Goal: Task Accomplishment & Management: Manage account settings

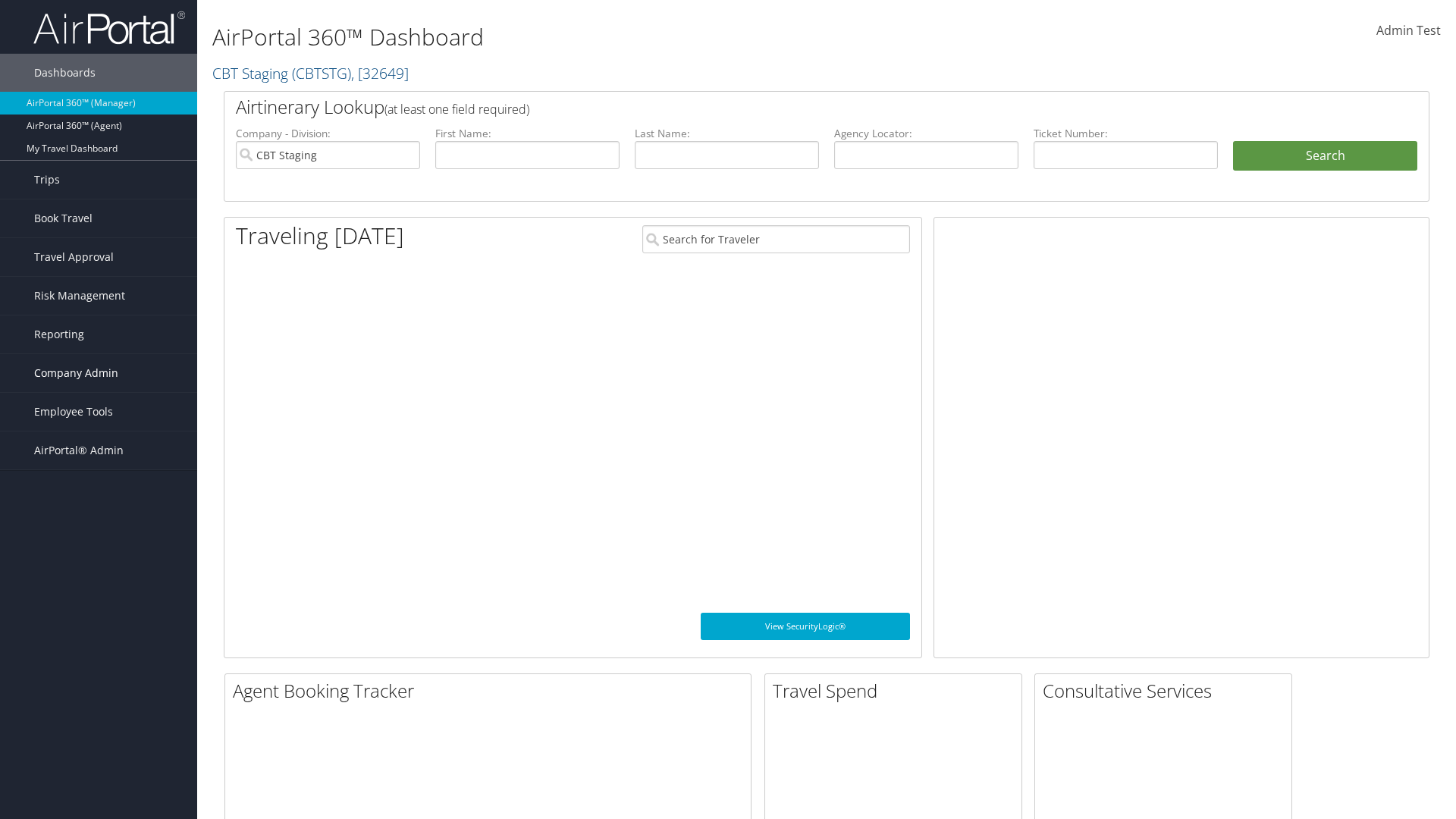
click at [99, 374] on span "Company Admin" at bounding box center [76, 373] width 84 height 37
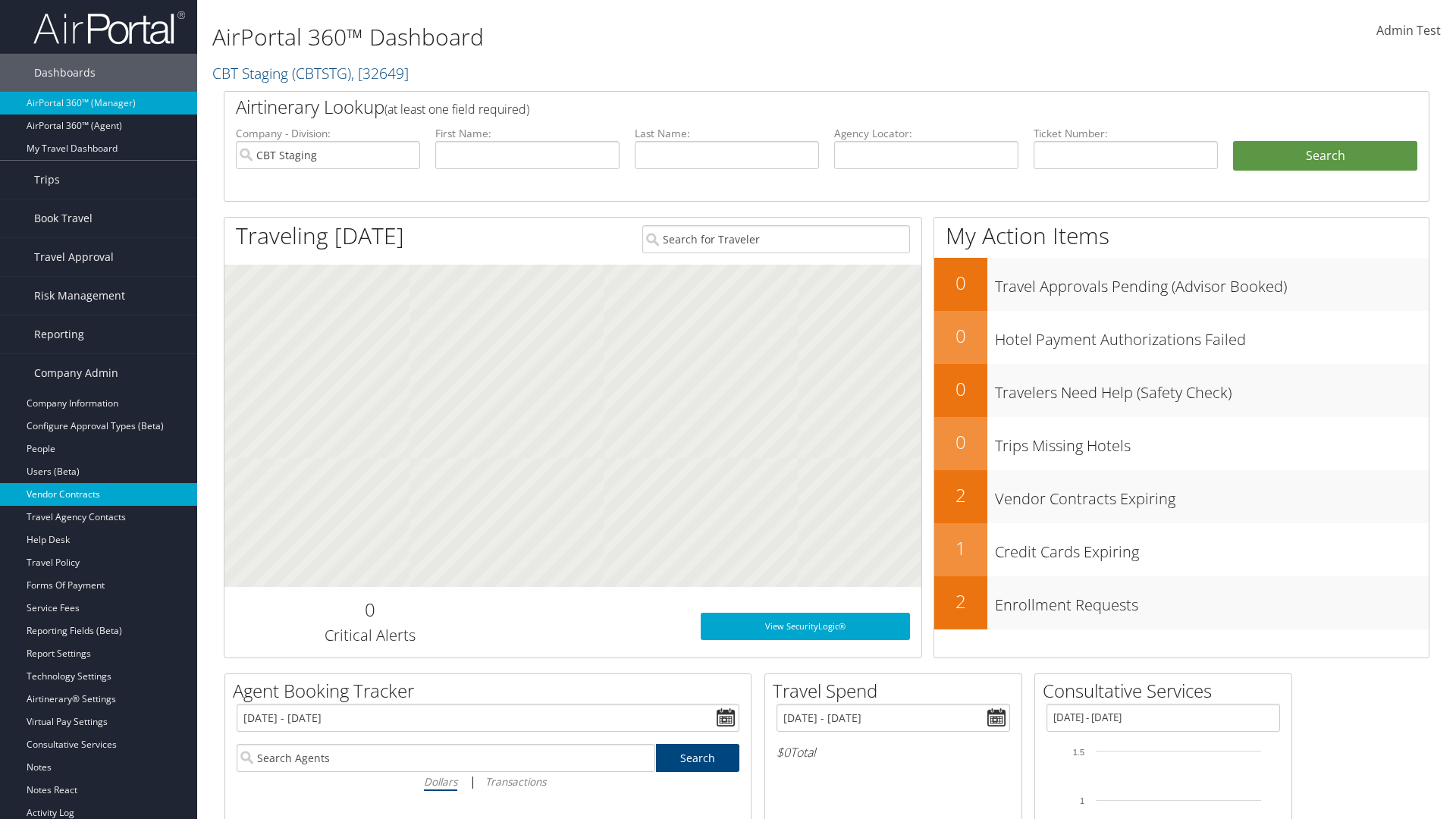
click at [99, 495] on link "Vendor Contracts" at bounding box center [99, 494] width 197 height 23
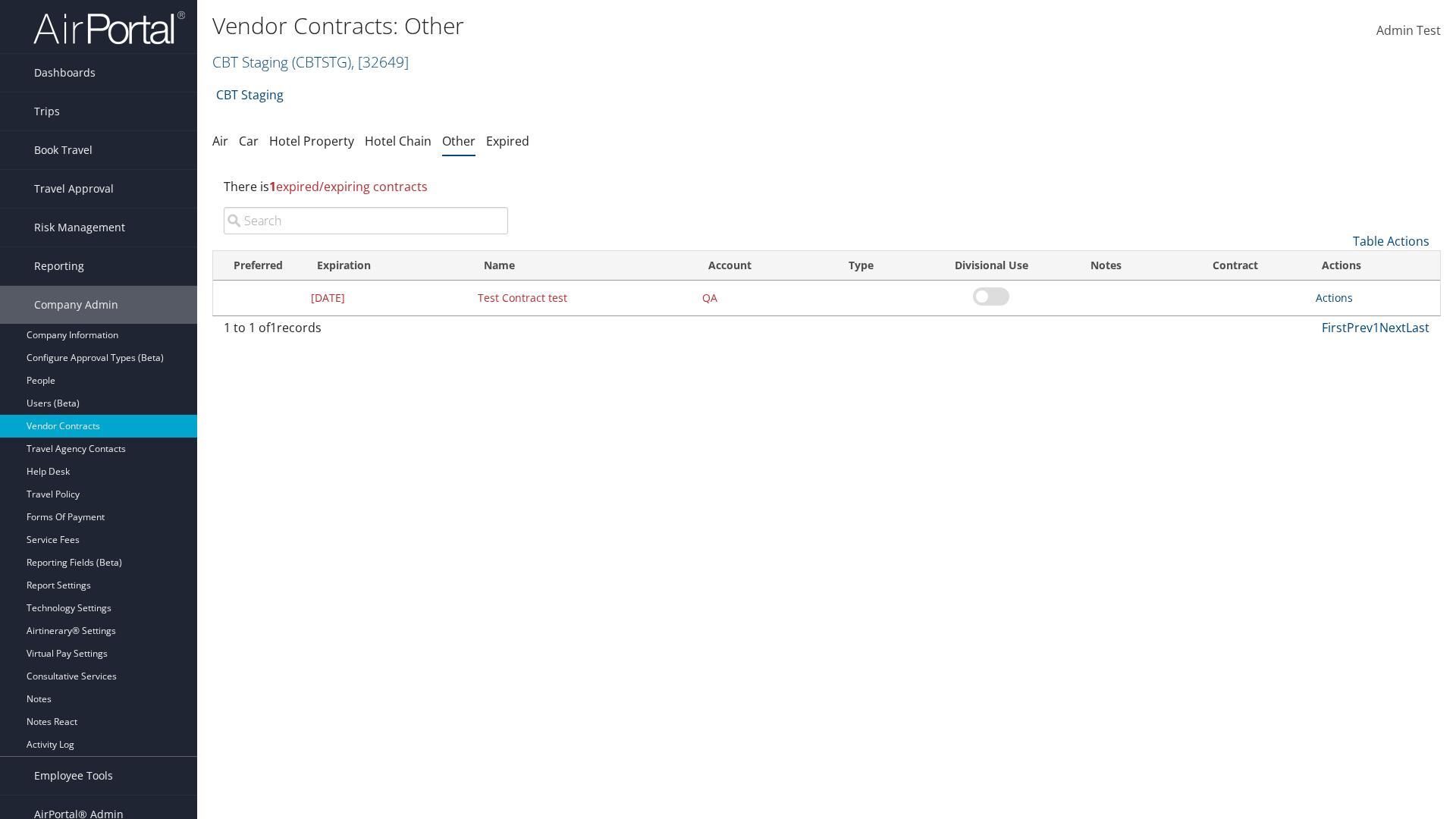
click at [365, 221] on input "search" at bounding box center [365, 221] width 285 height 28
type input "Test Contract test"
click at [1334, 298] on link "Actions" at bounding box center [1334, 298] width 37 height 15
click at [1357, 372] on link "Edit" at bounding box center [1357, 372] width 82 height 26
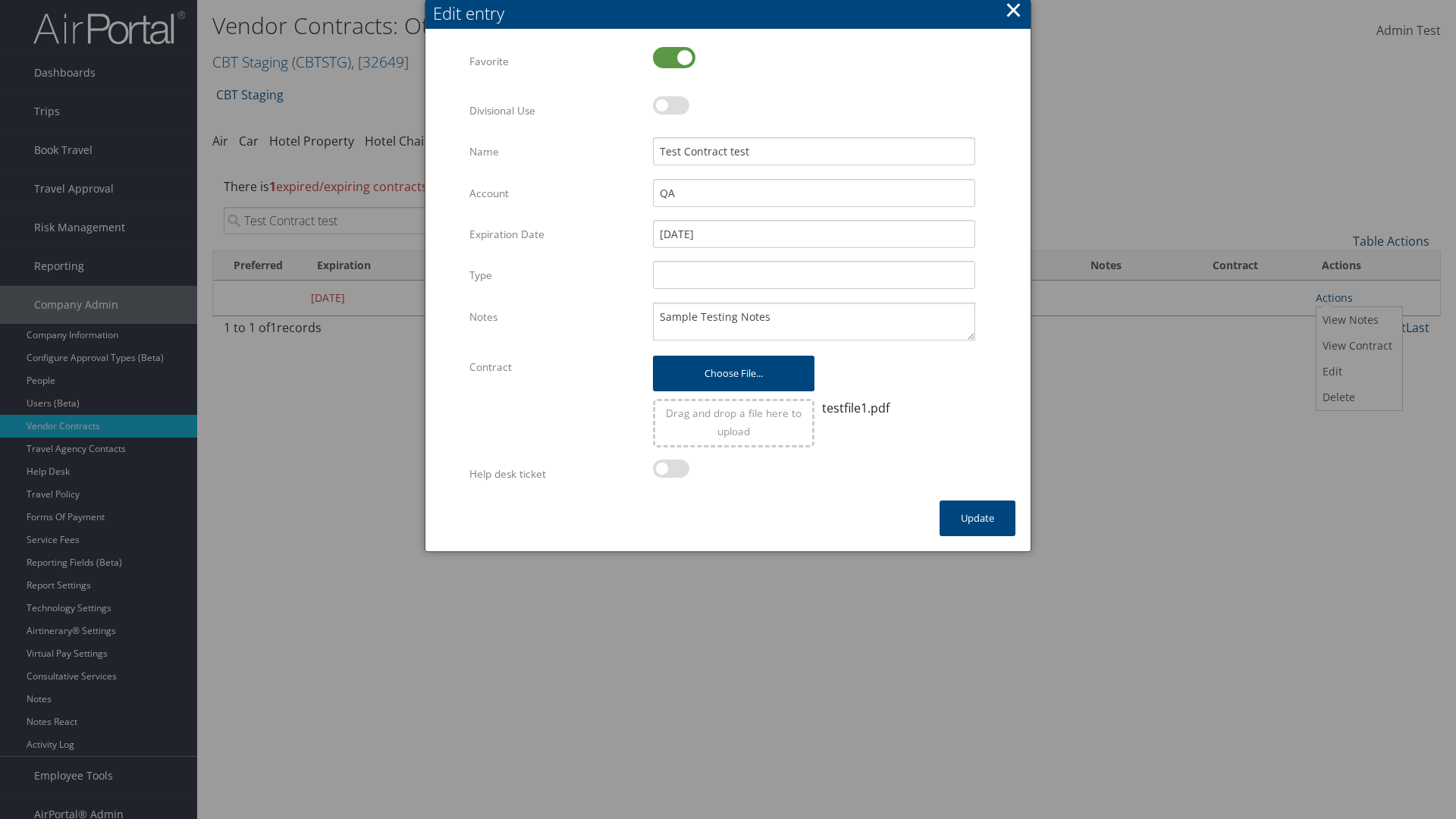
click at [674, 57] on label at bounding box center [674, 58] width 42 height 22
click at [670, 57] on input "checkbox" at bounding box center [665, 59] width 10 height 10
click at [674, 57] on label at bounding box center [674, 58] width 42 height 22
click at [670, 57] on input "checkbox" at bounding box center [665, 59] width 10 height 10
checkbox input "true"
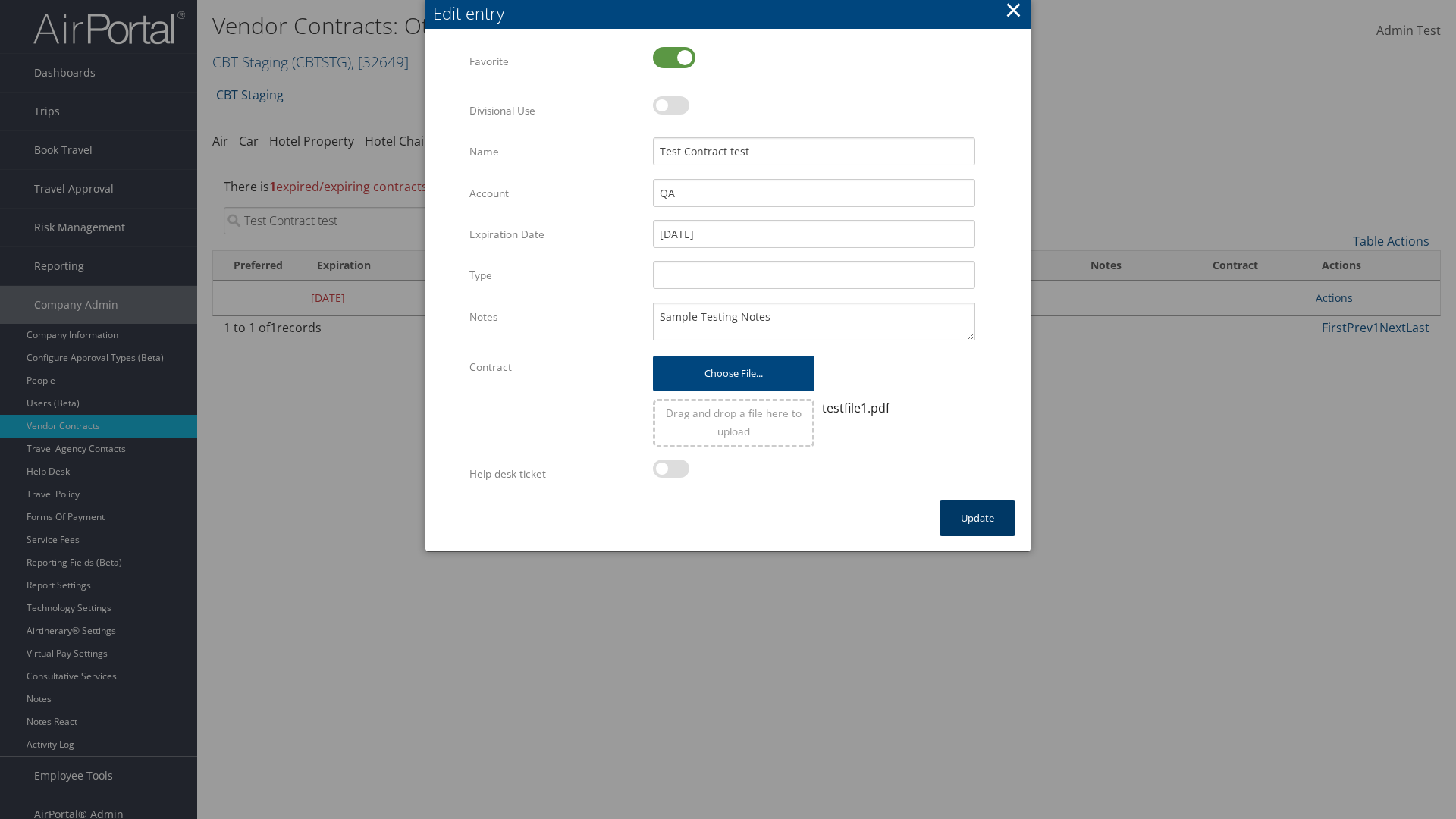
click at [977, 518] on button "Update" at bounding box center [977, 518] width 76 height 35
